Goal: Task Accomplishment & Management: Complete application form

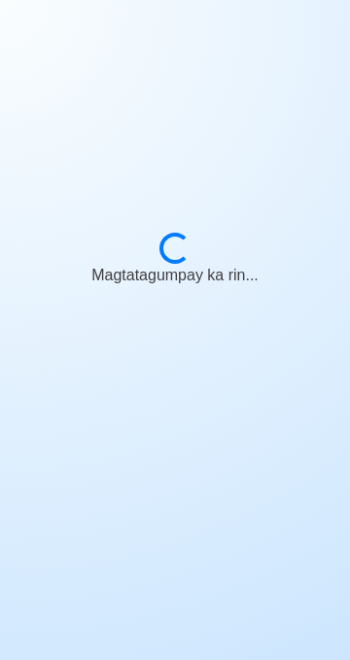
click at [247, 352] on div "Loading... Magtatagumpay ka rin..." at bounding box center [175, 330] width 195 height 195
click at [250, 316] on div "Loading... Makakasampa ka rin..." at bounding box center [175, 330] width 195 height 195
click at [226, 485] on body "Loading... Magtatagumpay ka rin..." at bounding box center [175, 330] width 350 height 660
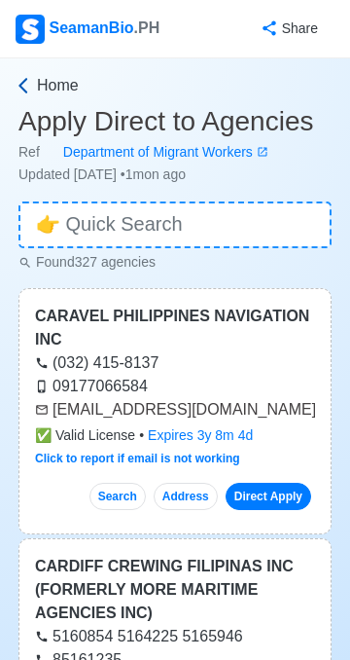
click at [36, 89] on link "Home" at bounding box center [173, 85] width 318 height 23
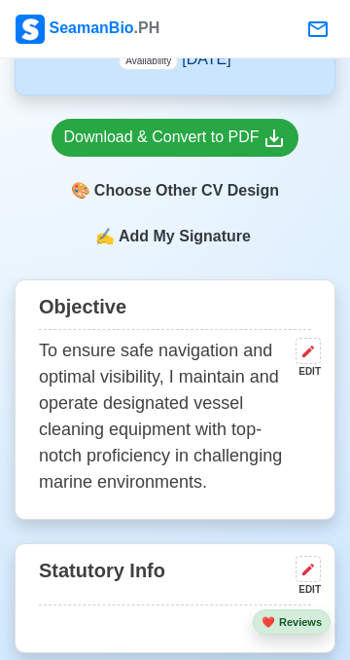
scroll to position [693, 0]
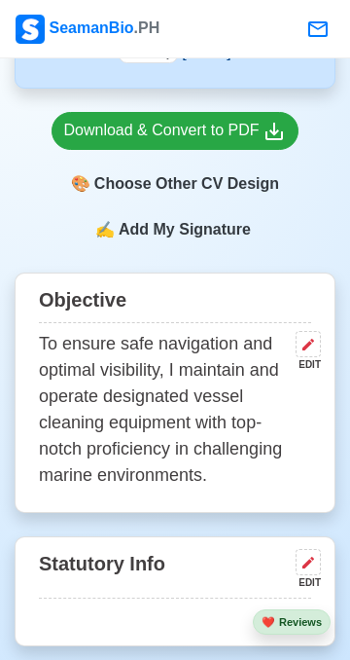
click at [319, 331] on button at bounding box center [308, 344] width 25 height 26
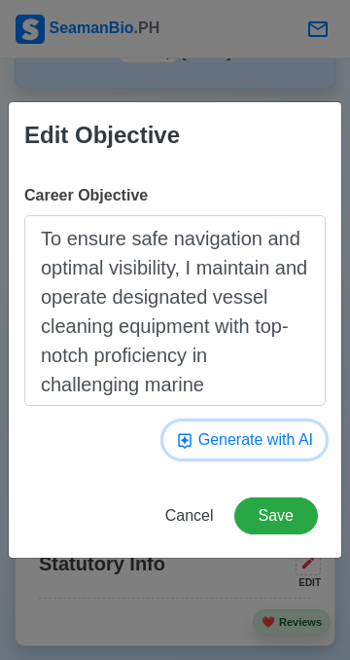
click at [275, 445] on button "Generate with AI" at bounding box center [244, 439] width 162 height 37
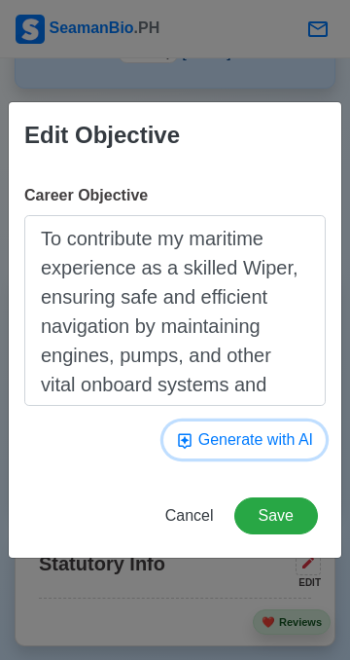
click at [266, 444] on button "Generate with AI" at bounding box center [244, 439] width 162 height 37
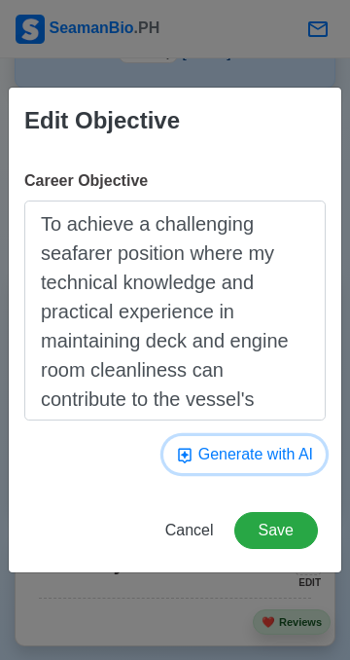
click at [272, 470] on button "Generate with AI" at bounding box center [244, 454] width 162 height 37
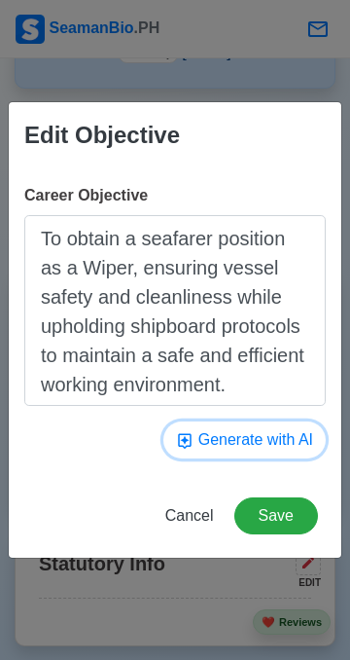
click at [274, 441] on button "Generate with AI" at bounding box center [244, 439] width 162 height 37
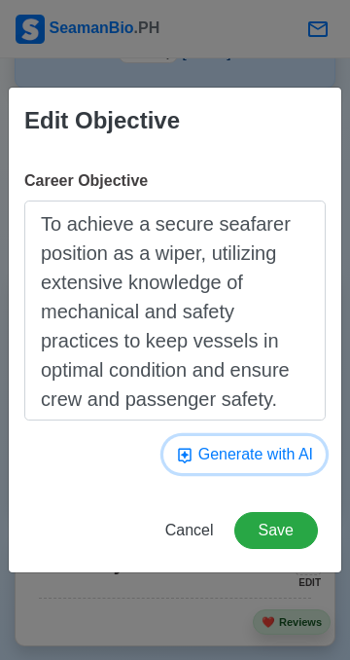
click at [269, 447] on button "Generate with AI" at bounding box center [244, 454] width 162 height 37
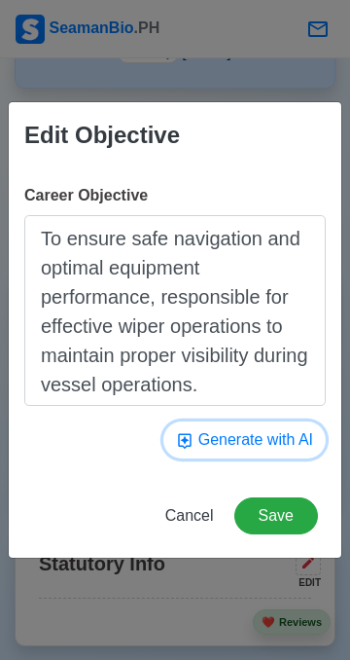
click at [273, 446] on button "Generate with AI" at bounding box center [244, 439] width 162 height 37
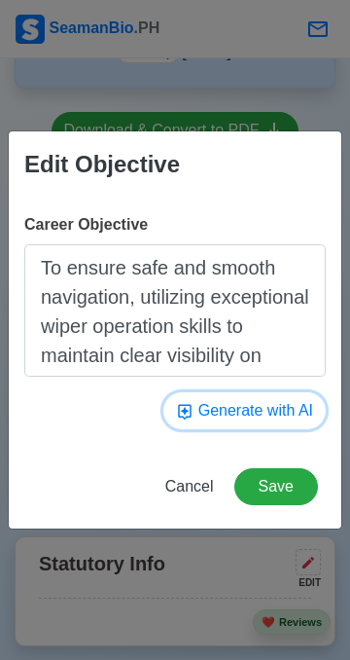
click at [284, 424] on button "Generate with AI" at bounding box center [244, 410] width 162 height 37
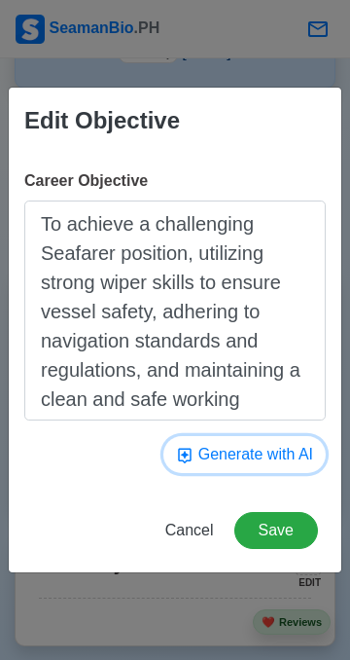
click at [278, 459] on button "Generate with AI" at bounding box center [244, 454] width 162 height 37
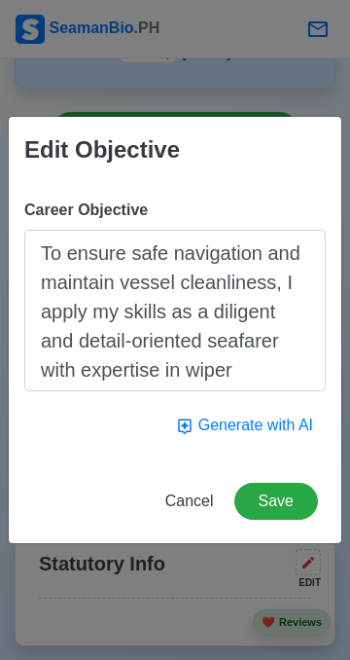
click at [270, 462] on div "Edit Objective Career Objective To ensure safe navigation and maintain vessel c…" at bounding box center [175, 330] width 335 height 428
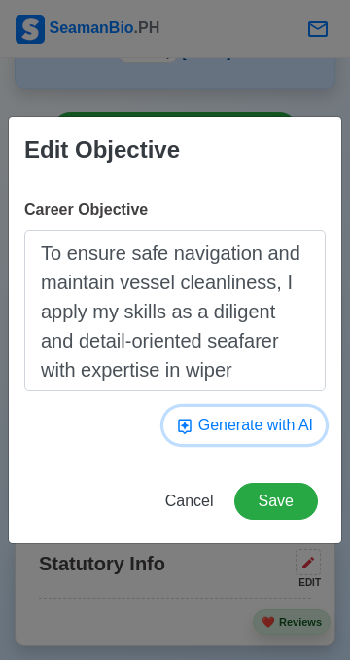
click at [271, 432] on button "Generate with AI" at bounding box center [244, 425] width 162 height 37
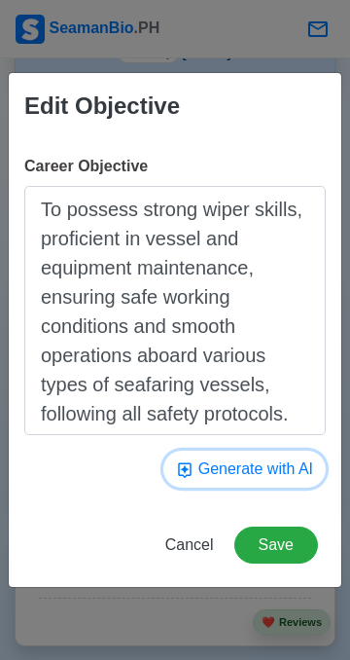
click at [269, 466] on button "Generate with AI" at bounding box center [244, 468] width 162 height 37
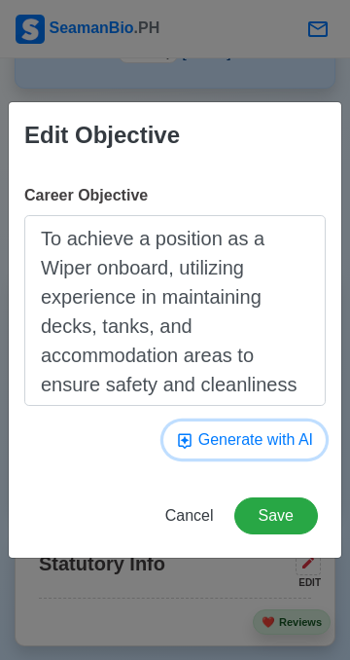
click at [262, 448] on button "Generate with AI" at bounding box center [244, 439] width 162 height 37
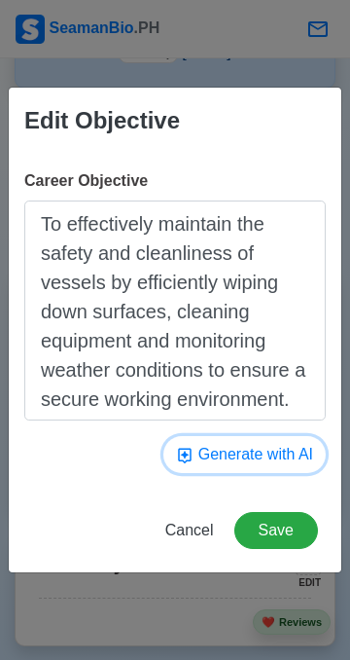
click at [263, 440] on button "Generate with AI" at bounding box center [244, 454] width 162 height 37
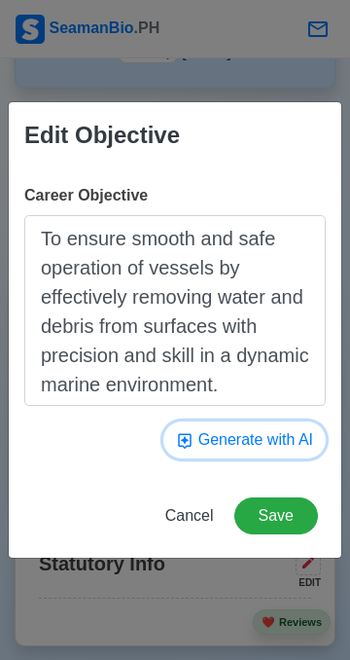
click at [259, 446] on button "Generate with AI" at bounding box center [244, 439] width 162 height 37
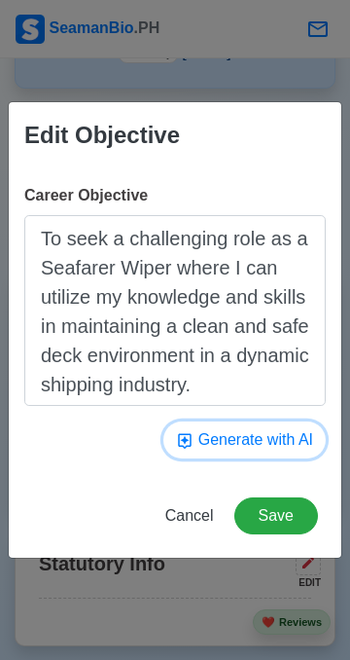
click at [271, 449] on button "Generate with AI" at bounding box center [244, 439] width 162 height 37
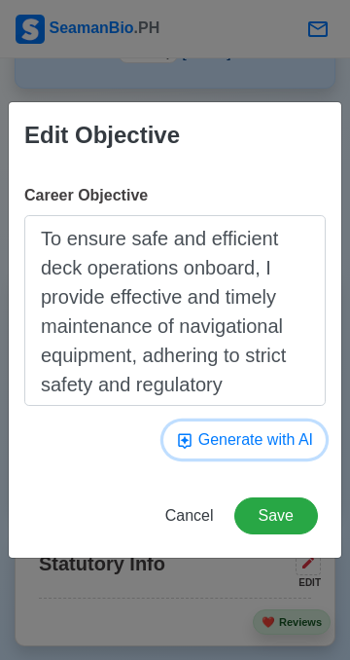
click at [282, 447] on button "Generate with AI" at bounding box center [244, 439] width 162 height 37
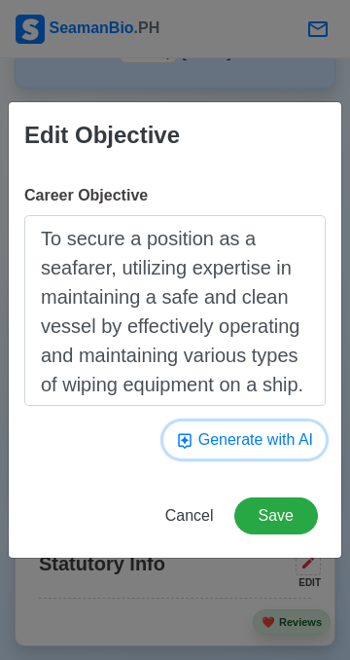
click at [283, 444] on button "Generate with AI" at bounding box center [244, 439] width 162 height 37
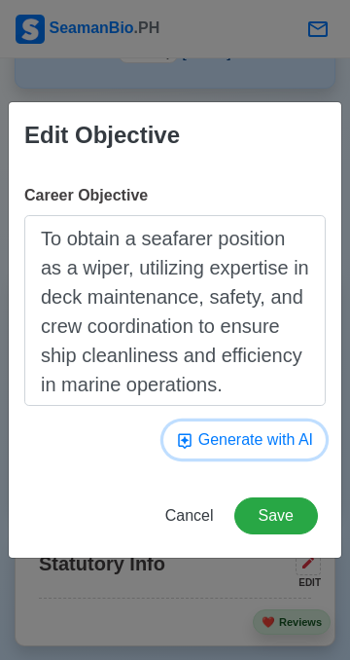
click at [270, 447] on button "Generate with AI" at bounding box center [244, 439] width 162 height 37
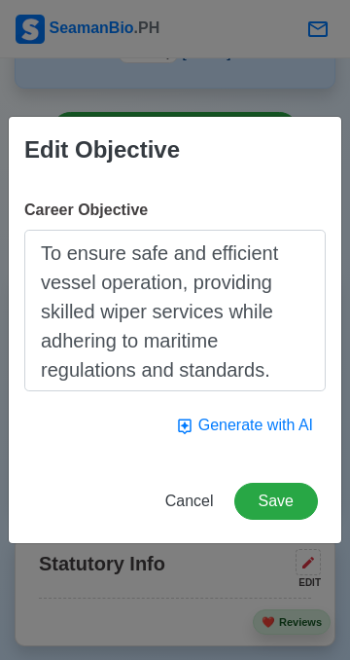
click at [277, 455] on div "Career Objective To ensure safe and efficient vessel operation, providing skill…" at bounding box center [175, 321] width 333 height 276
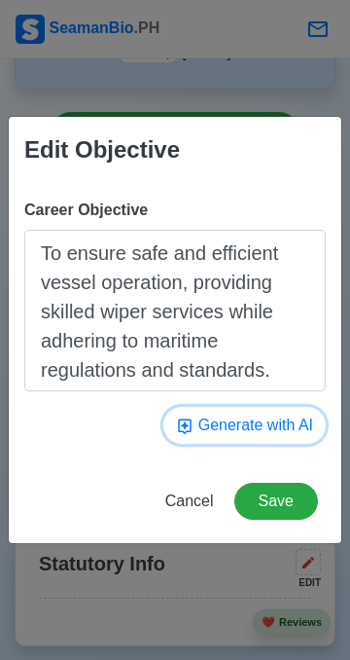
click at [274, 431] on button "Generate with AI" at bounding box center [244, 425] width 162 height 37
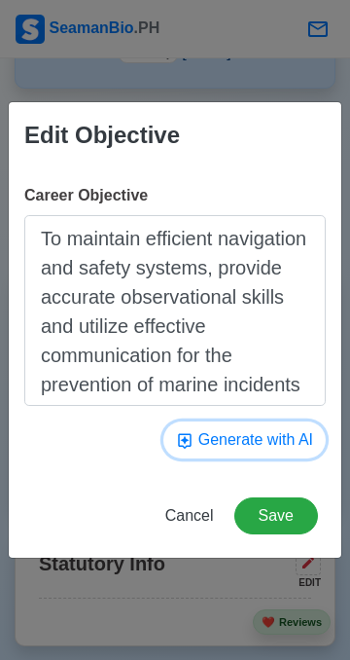
click at [281, 435] on button "Generate with AI" at bounding box center [244, 439] width 162 height 37
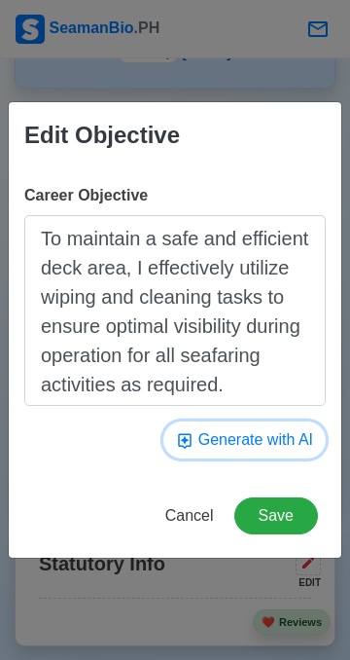
click at [278, 441] on button "Generate with AI" at bounding box center [244, 439] width 162 height 37
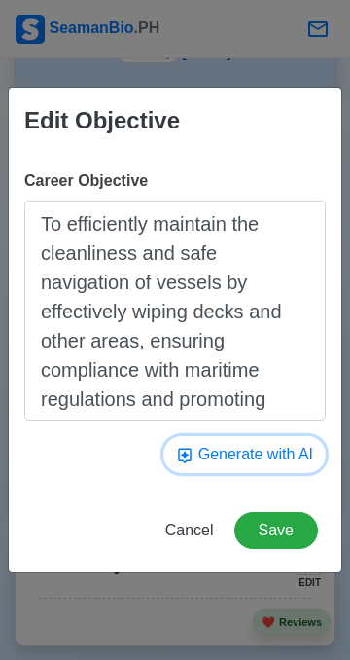
click at [273, 456] on button "Generate with AI" at bounding box center [244, 454] width 162 height 37
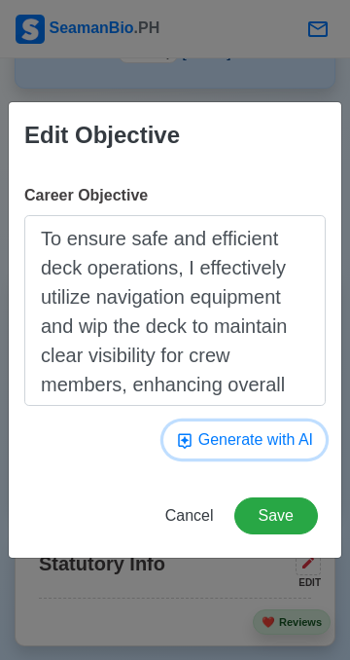
click at [278, 447] on button "Generate with AI" at bounding box center [244, 439] width 162 height 37
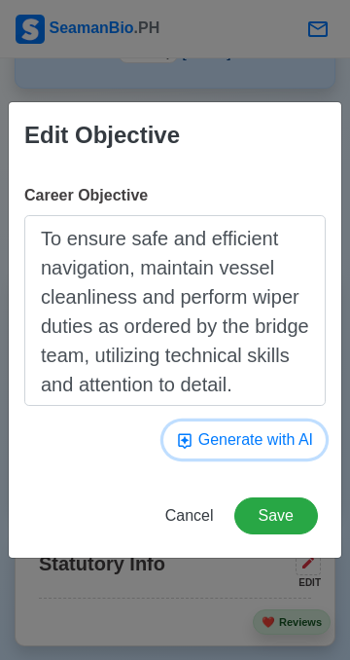
click at [279, 446] on button "Generate with AI" at bounding box center [244, 439] width 162 height 37
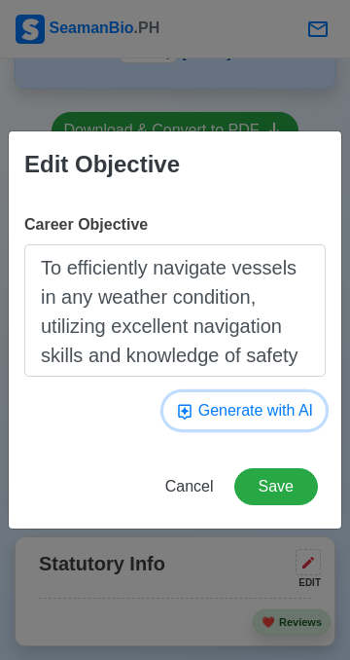
click at [290, 415] on button "Generate with AI" at bounding box center [244, 410] width 162 height 37
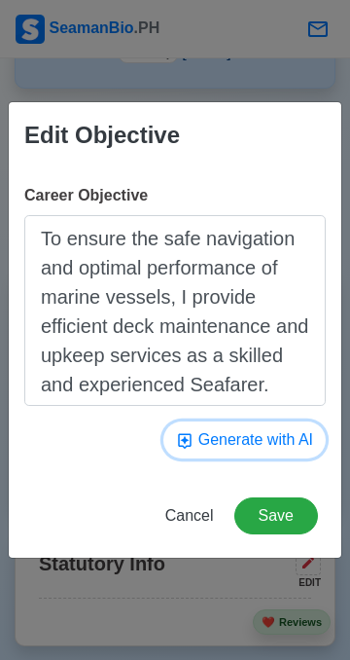
click at [278, 448] on button "Generate with AI" at bounding box center [244, 439] width 162 height 37
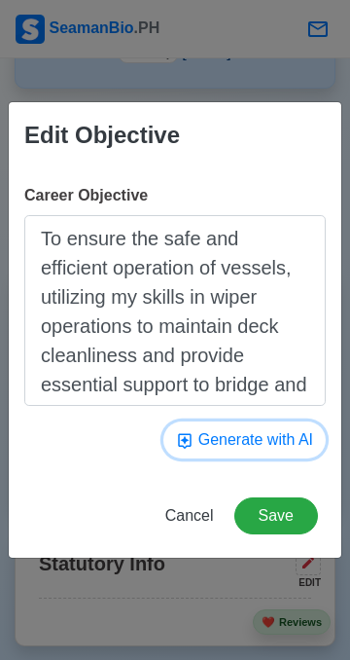
click at [286, 442] on button "Generate with AI" at bounding box center [244, 439] width 162 height 37
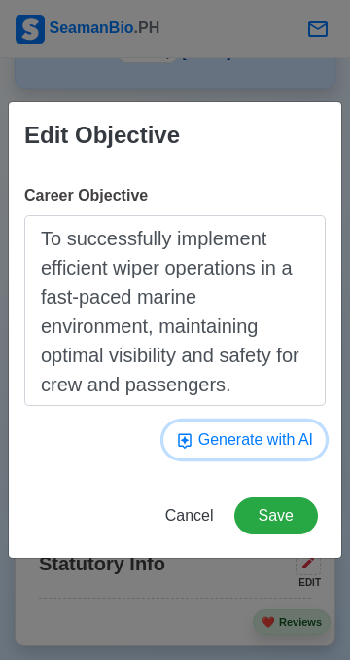
click at [282, 448] on button "Generate with AI" at bounding box center [244, 439] width 162 height 37
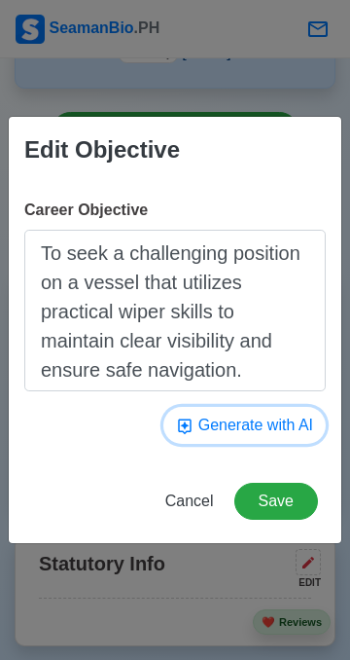
click at [279, 432] on button "Generate with AI" at bounding box center [244, 425] width 162 height 37
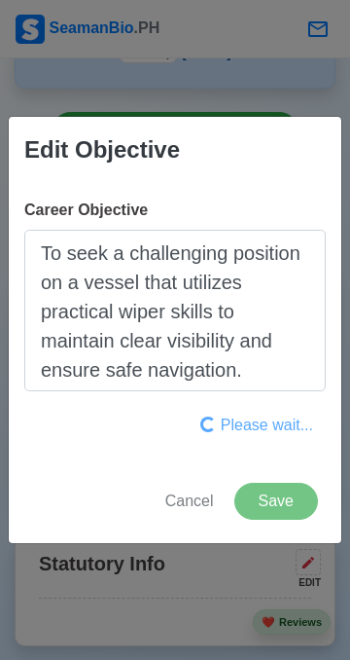
type textarea "To obtain a Wiper position on a merchant vessel where I can utilize my knowledg…"
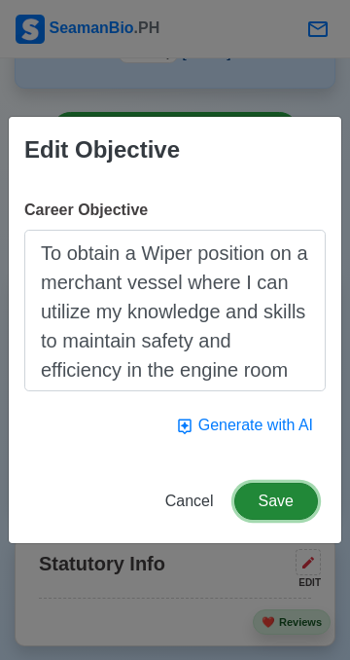
click at [291, 502] on button "Save" at bounding box center [276, 501] width 84 height 37
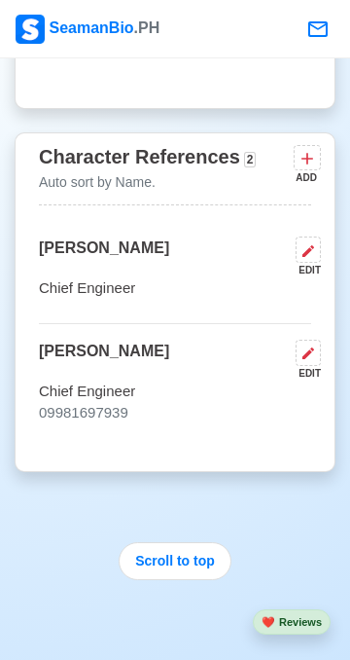
scroll to position [4537, 0]
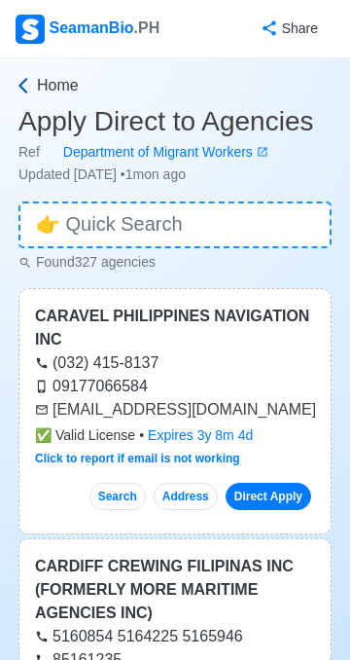
click at [31, 84] on icon at bounding box center [23, 85] width 19 height 19
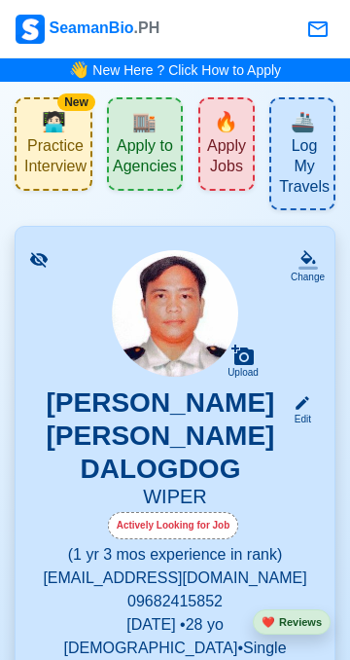
click at [217, 166] on span "Apply Jobs" at bounding box center [226, 158] width 45 height 45
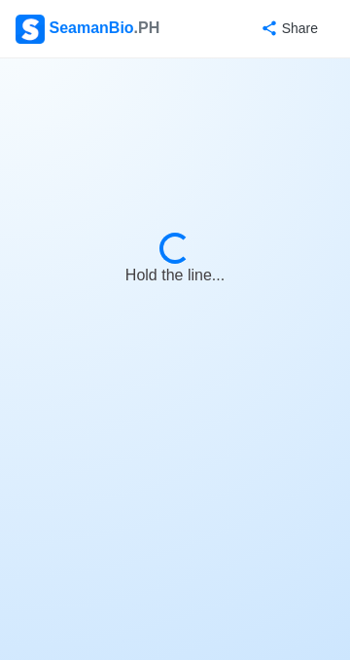
select select "Wiper"
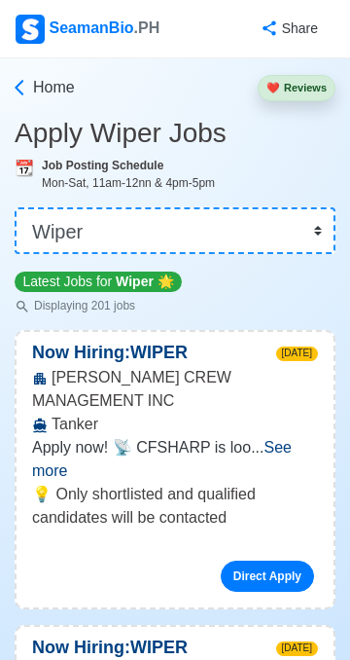
scroll to position [34, 0]
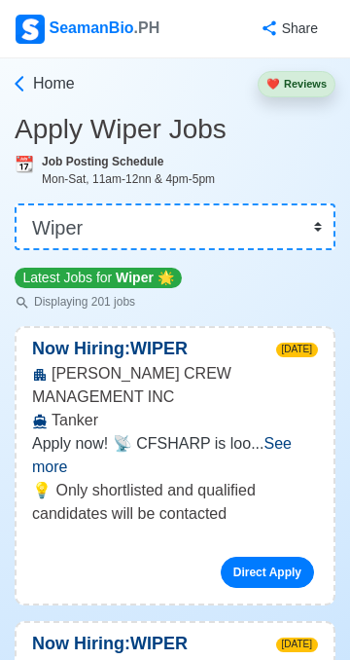
click at [292, 435] on span "See more" at bounding box center [162, 455] width 260 height 40
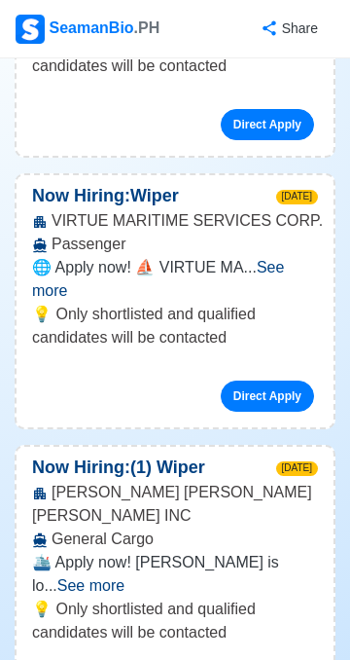
scroll to position [2073, 0]
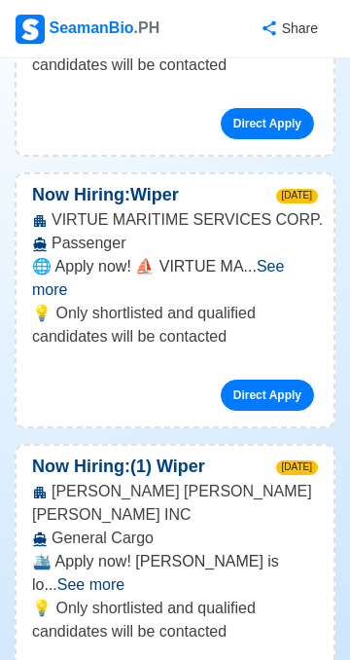
click at [125, 576] on span "See more" at bounding box center [90, 584] width 67 height 17
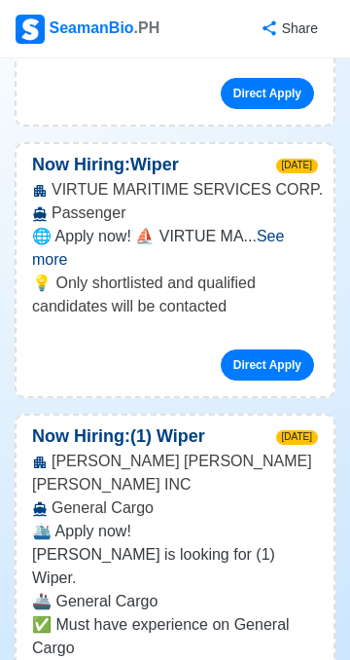
scroll to position [2103, 0]
